Goal: Find specific page/section: Find specific page/section

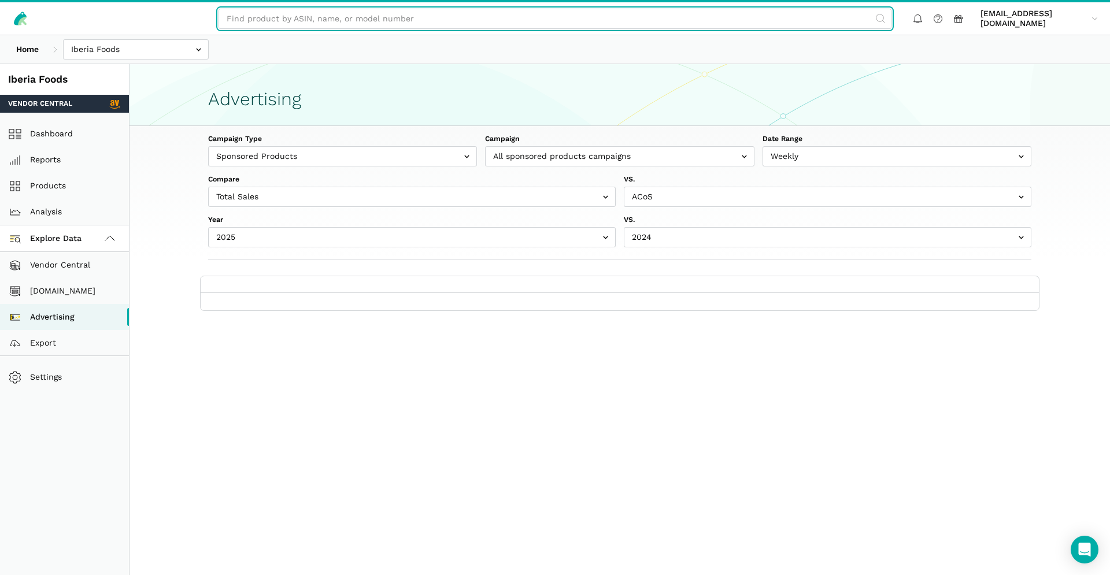
click at [426, 28] on input "text" at bounding box center [555, 19] width 673 height 20
paste input "B001SB4HUE"
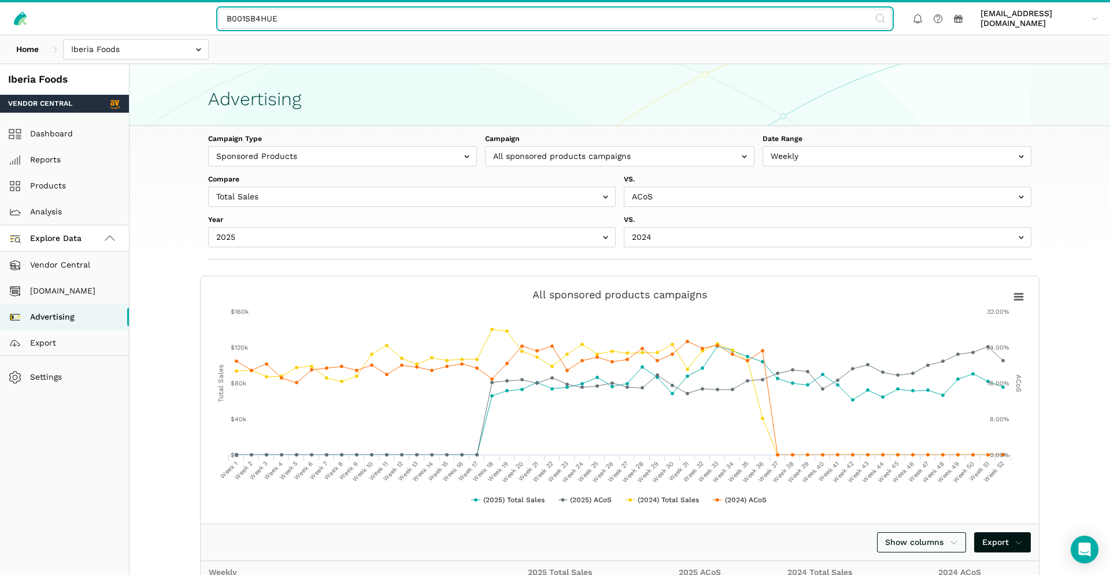
drag, startPoint x: 319, startPoint y: 20, endPoint x: 306, endPoint y: 20, distance: 12.7
click at [319, 20] on input "B001SB4HUE" at bounding box center [555, 19] width 673 height 20
click at [224, 19] on input "B001SB4HUE" at bounding box center [555, 19] width 673 height 20
click at [230, 16] on input "B001SB4HUE" at bounding box center [555, 19] width 673 height 20
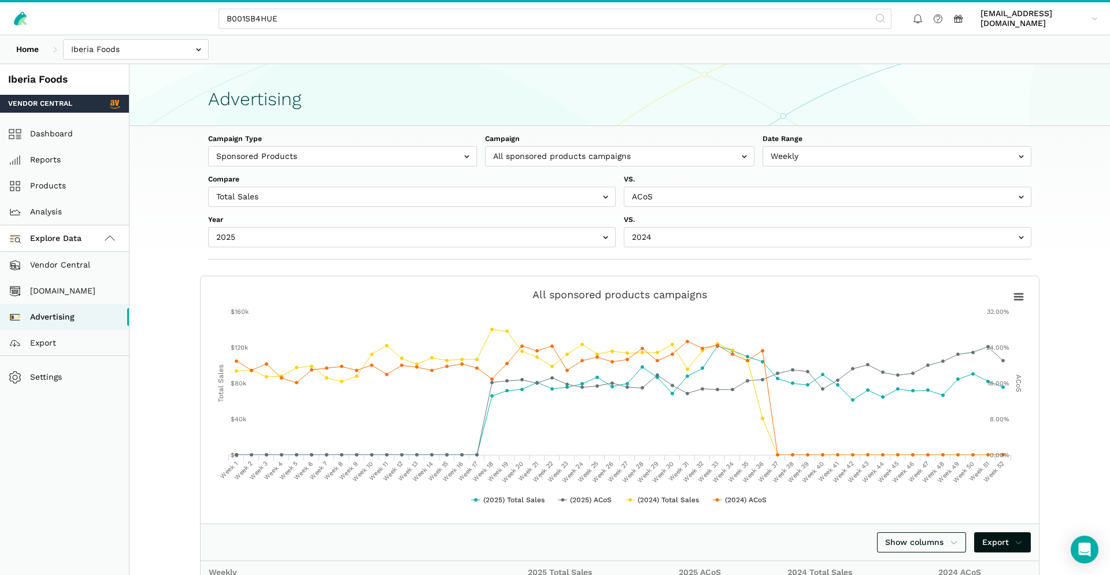
click at [311, 8] on div "B001SB4HUE farhan.ali@iberiafood.com farhan.a...food.com Settings Team Settings…" at bounding box center [555, 18] width 1110 height 32
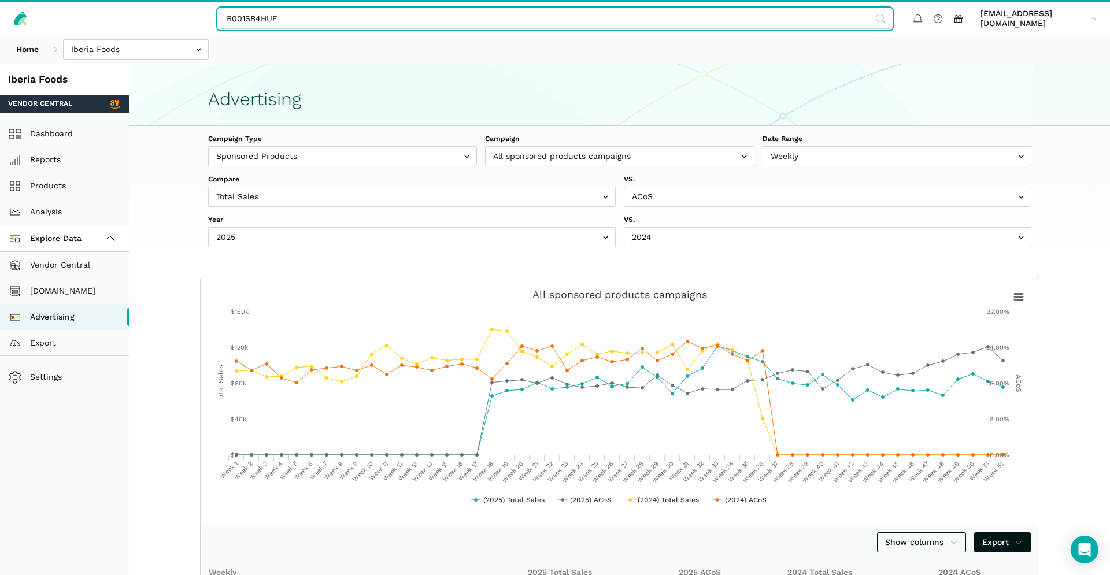
click at [312, 20] on input "B001SB4HUE" at bounding box center [555, 19] width 673 height 20
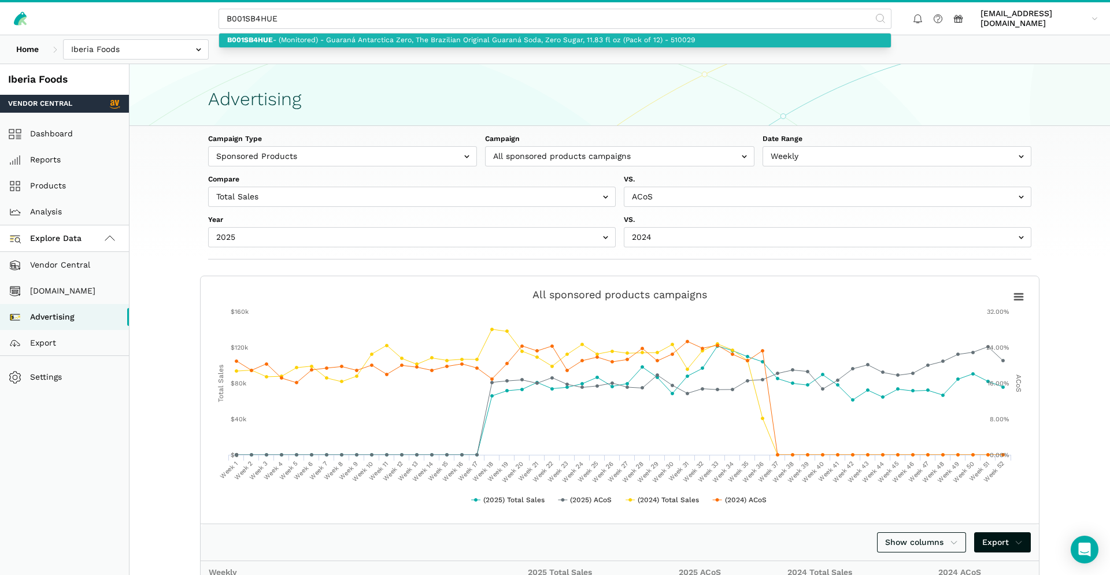
click at [381, 43] on link "B001SB4HUE - (Monitored) - Guaraná Antarctica Zero, The Brazilian Original Guar…" at bounding box center [555, 41] width 672 height 14
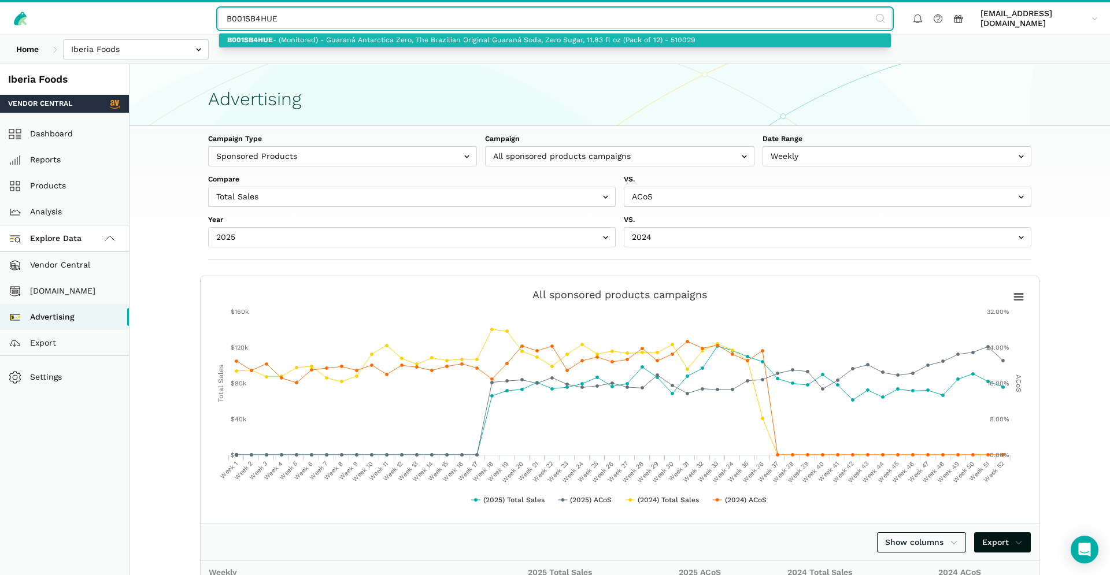
type input "B001SB4HUE - (Monitored) - Guaraná Antarctica Zero, The Brazilian Original Guar…"
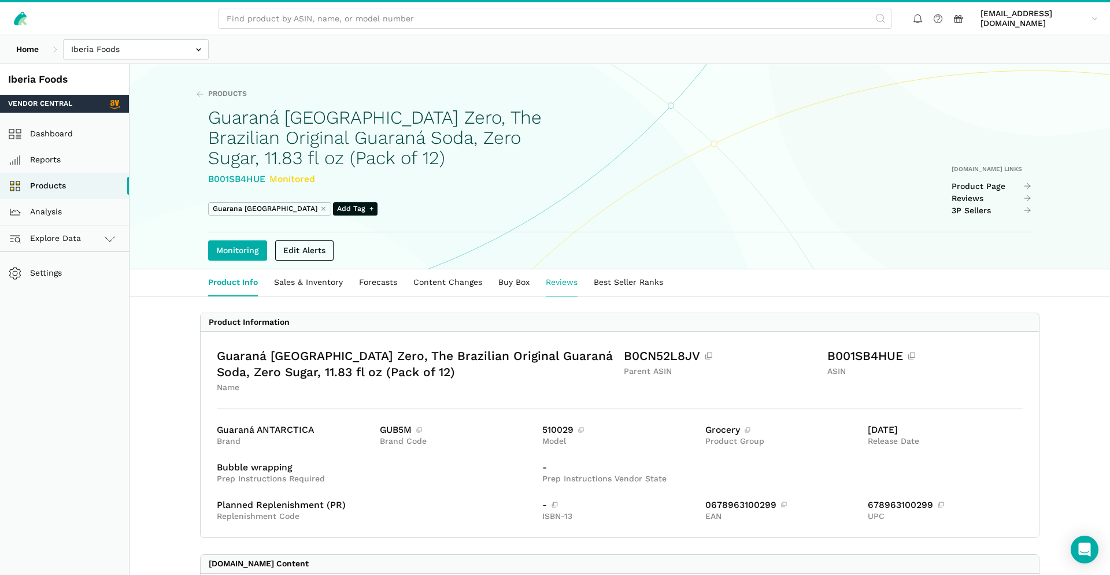
drag, startPoint x: 514, startPoint y: 287, endPoint x: 563, endPoint y: 292, distance: 49.4
click at [514, 287] on link "Buy Box" at bounding box center [513, 283] width 47 height 27
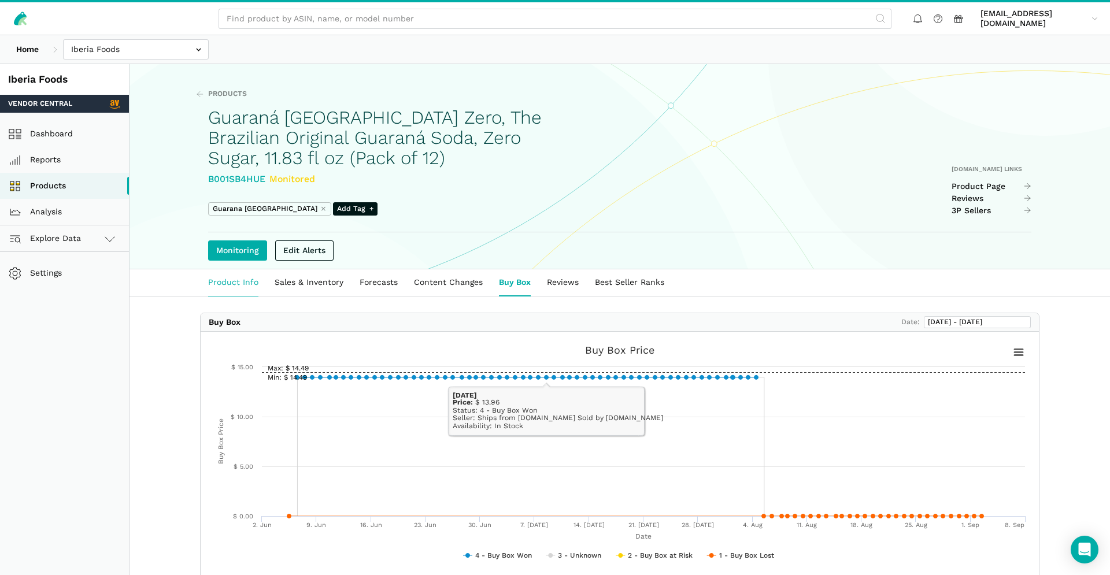
click at [239, 281] on link "Product Info" at bounding box center [233, 283] width 67 height 27
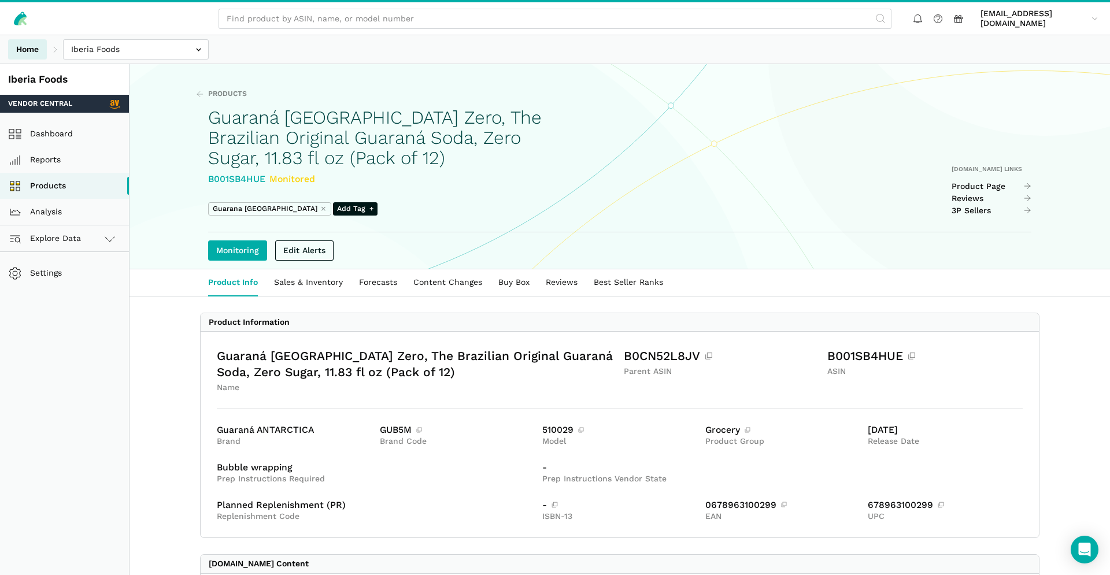
click at [28, 49] on link "Home" at bounding box center [27, 49] width 39 height 20
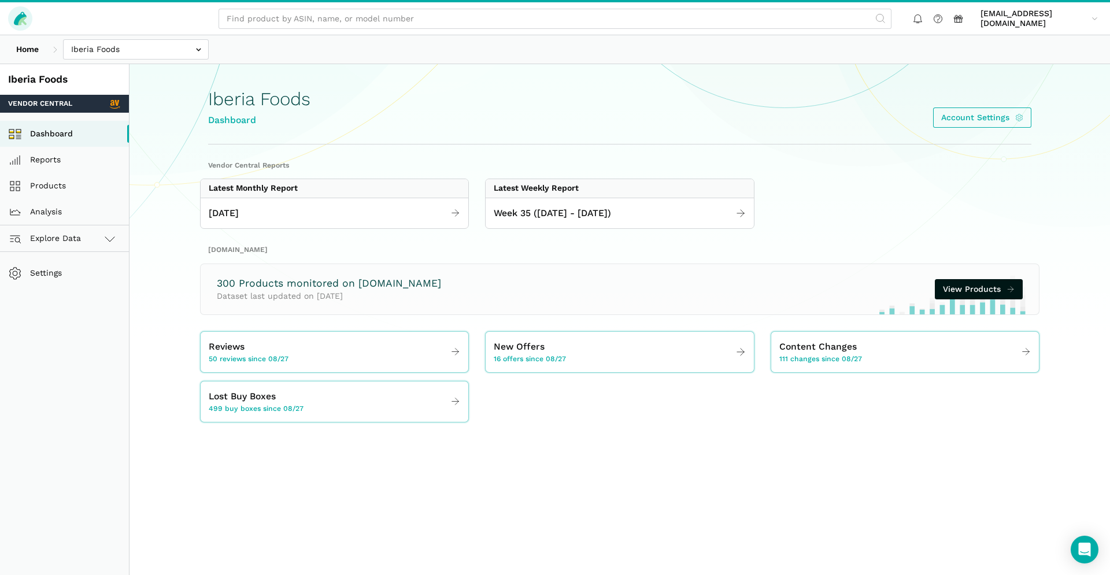
click at [21, 28] on link at bounding box center [20, 18] width 24 height 24
